Goal: Information Seeking & Learning: Find specific fact

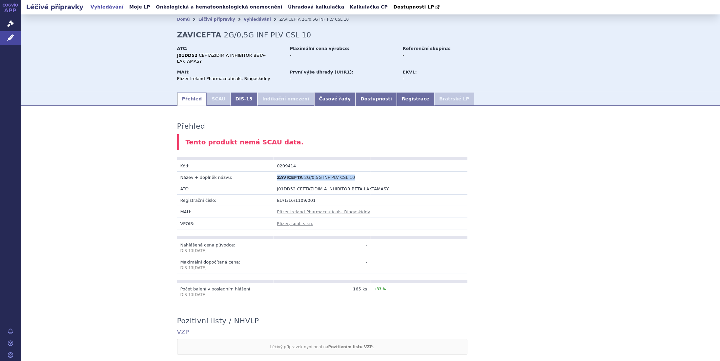
click at [103, 7] on link "Vyhledávání" at bounding box center [107, 7] width 37 height 9
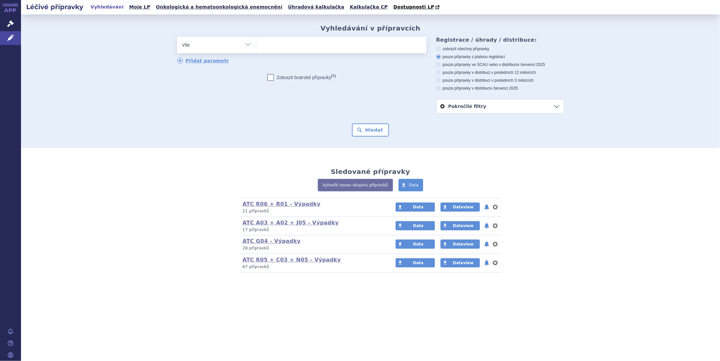
click at [301, 47] on ul at bounding box center [341, 44] width 170 height 14
click at [256, 47] on select at bounding box center [256, 44] width 0 height 16
type input "pa"
type input "pan"
type input "pank"
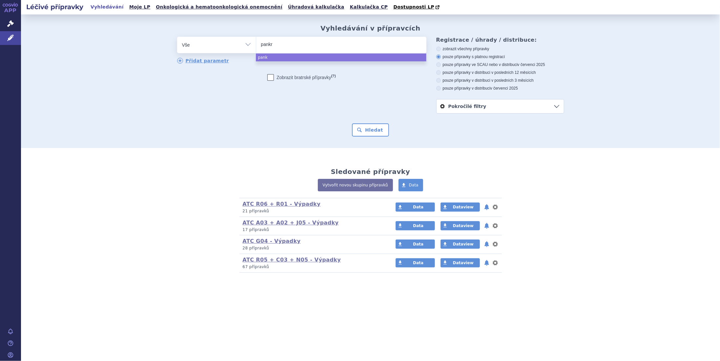
type input "pankre"
select select "pankre"
click at [378, 125] on button "Hledat" at bounding box center [370, 129] width 37 height 13
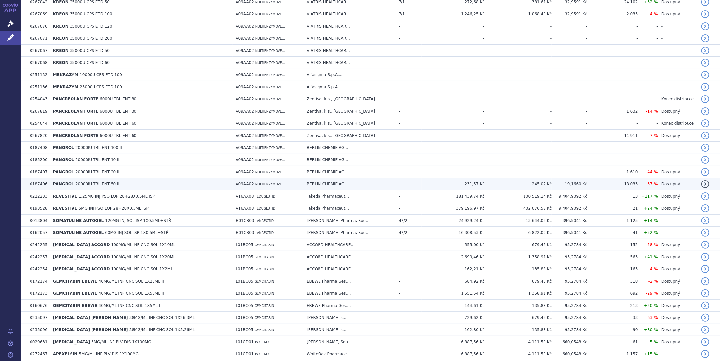
scroll to position [437, 0]
